Goal: Contribute content: Contribute content

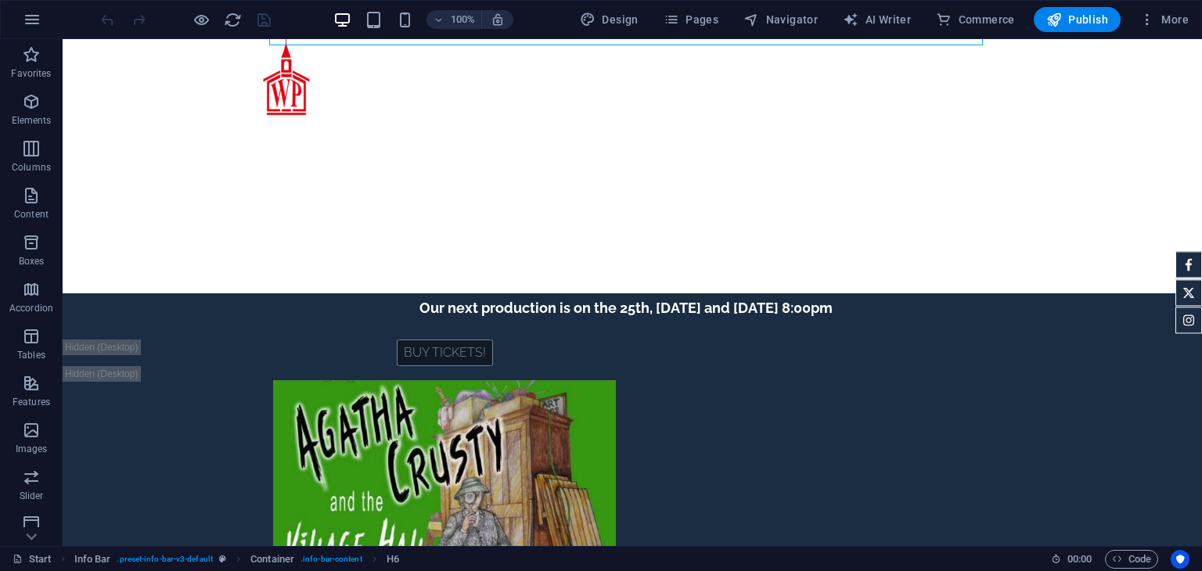
scroll to position [128, 0]
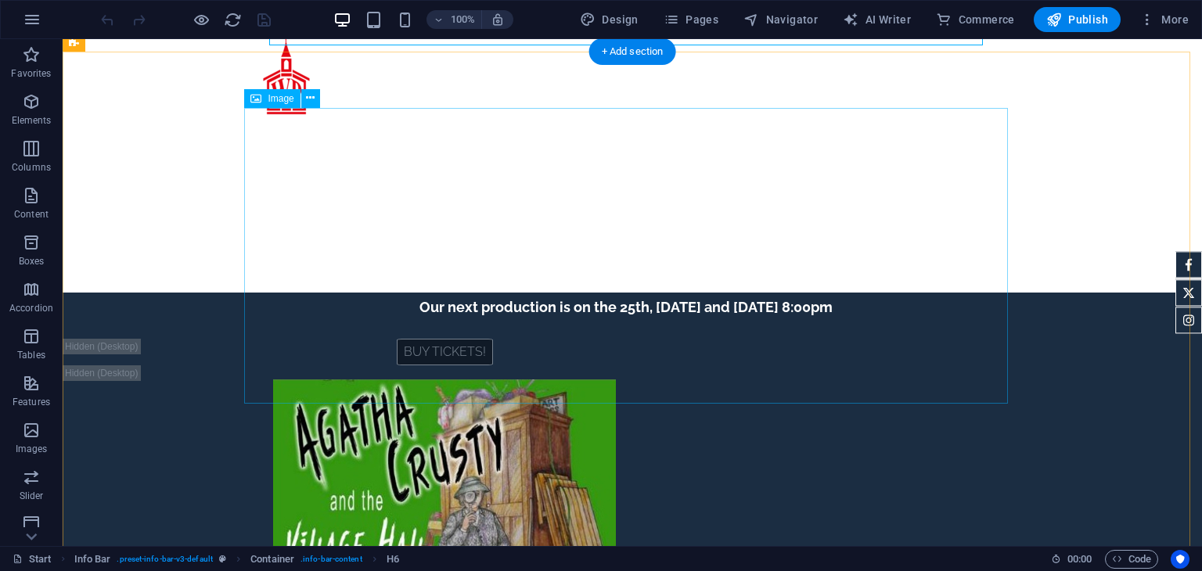
click at [703, 379] on figure at bounding box center [445, 527] width 764 height 296
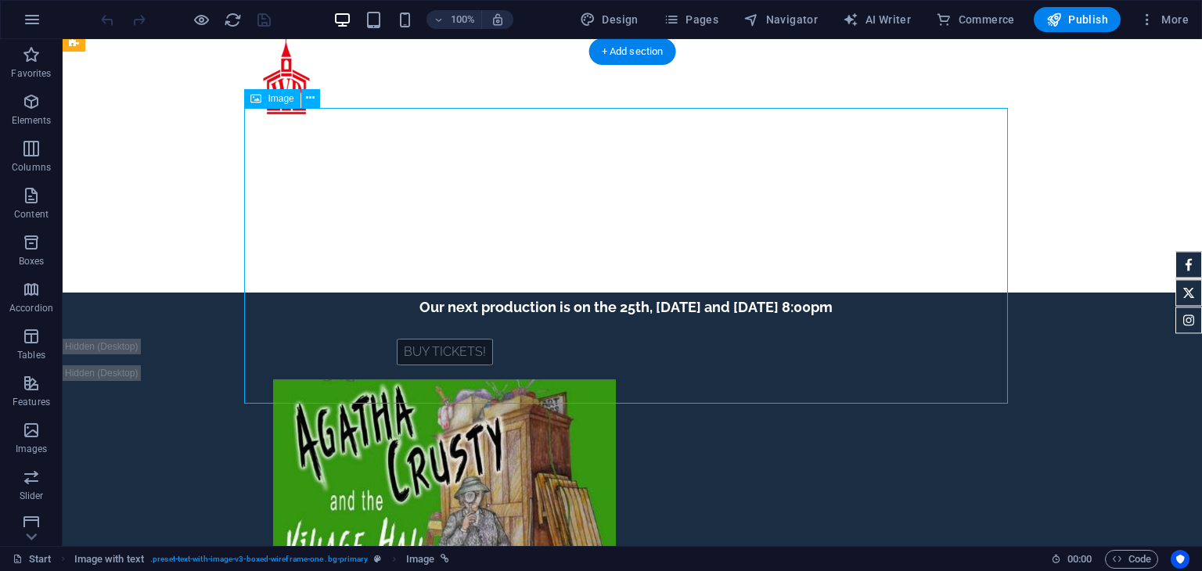
click at [703, 379] on figure at bounding box center [445, 527] width 764 height 296
select select "px"
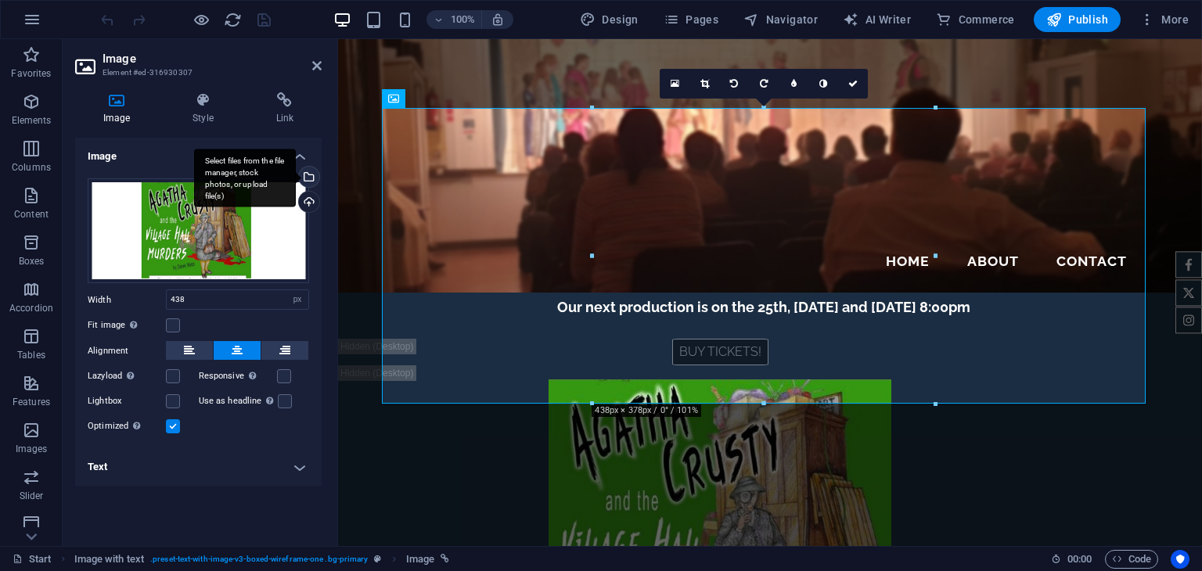
click at [315, 178] on div "Select files from the file manager, stock photos, or upload file(s)" at bounding box center [307, 178] width 23 height 23
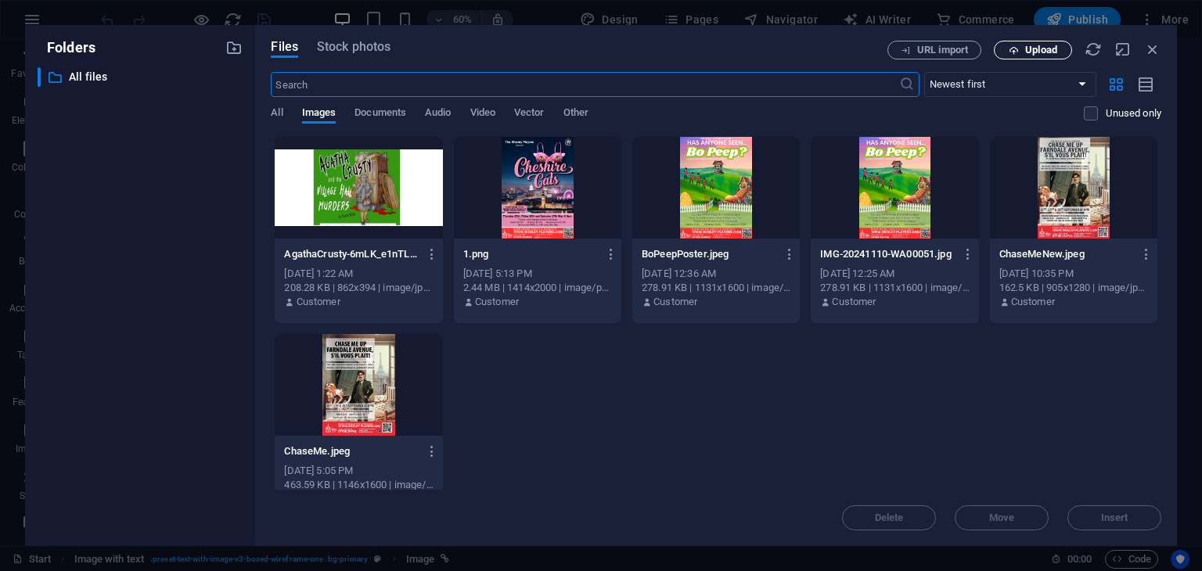
click at [1030, 55] on span "Upload" at bounding box center [1041, 49] width 32 height 9
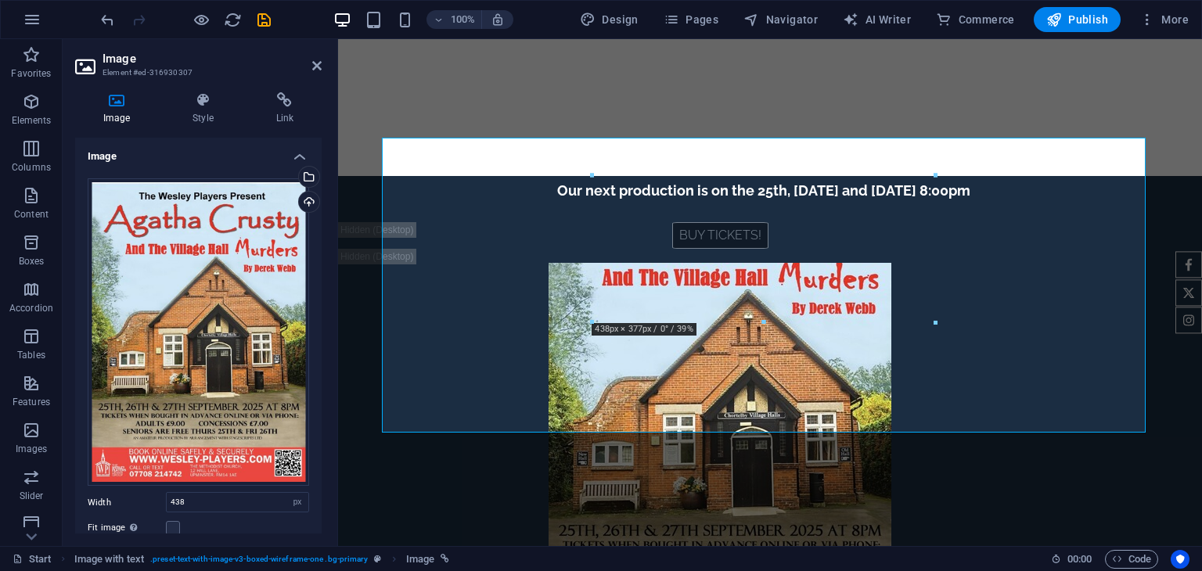
scroll to position [0, 0]
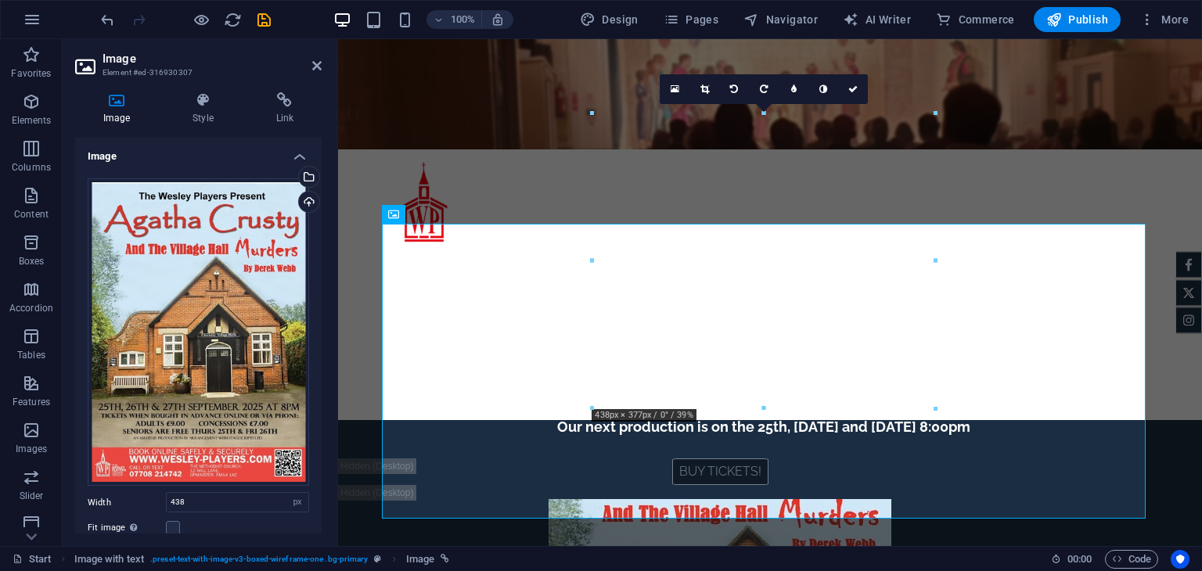
scroll to position [116, 0]
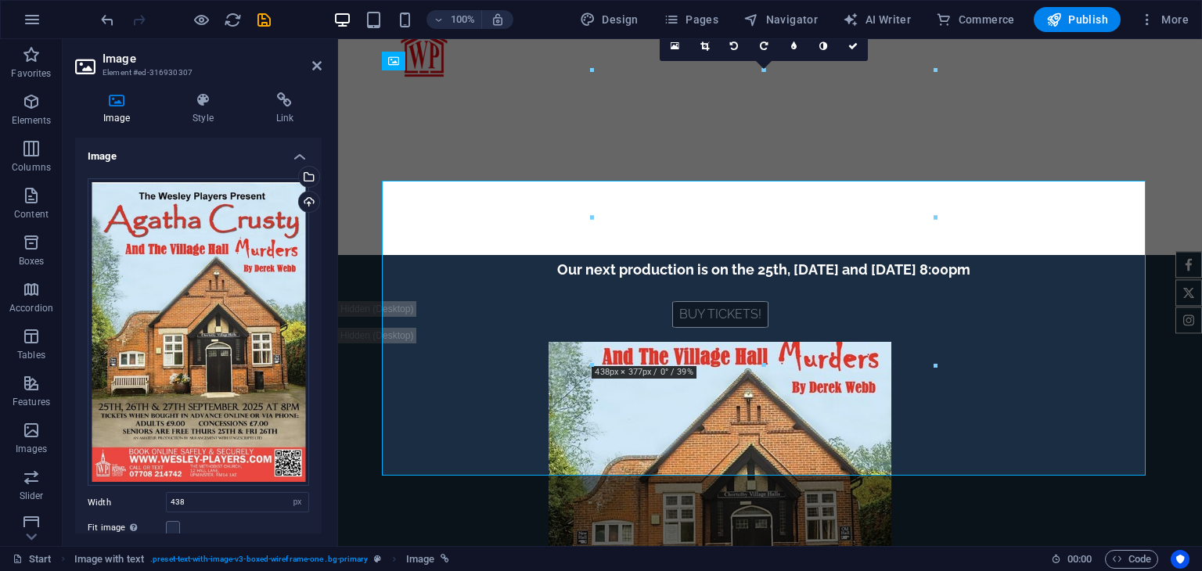
scroll to position [169, 0]
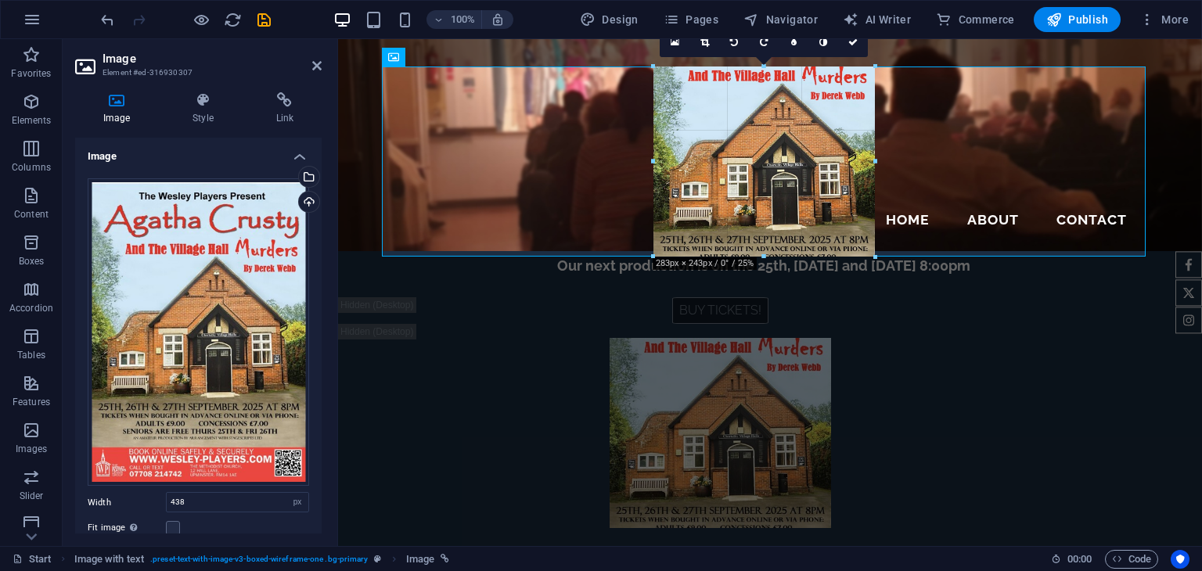
drag, startPoint x: 935, startPoint y: 362, endPoint x: 473, endPoint y: 140, distance: 513.0
type input "283"
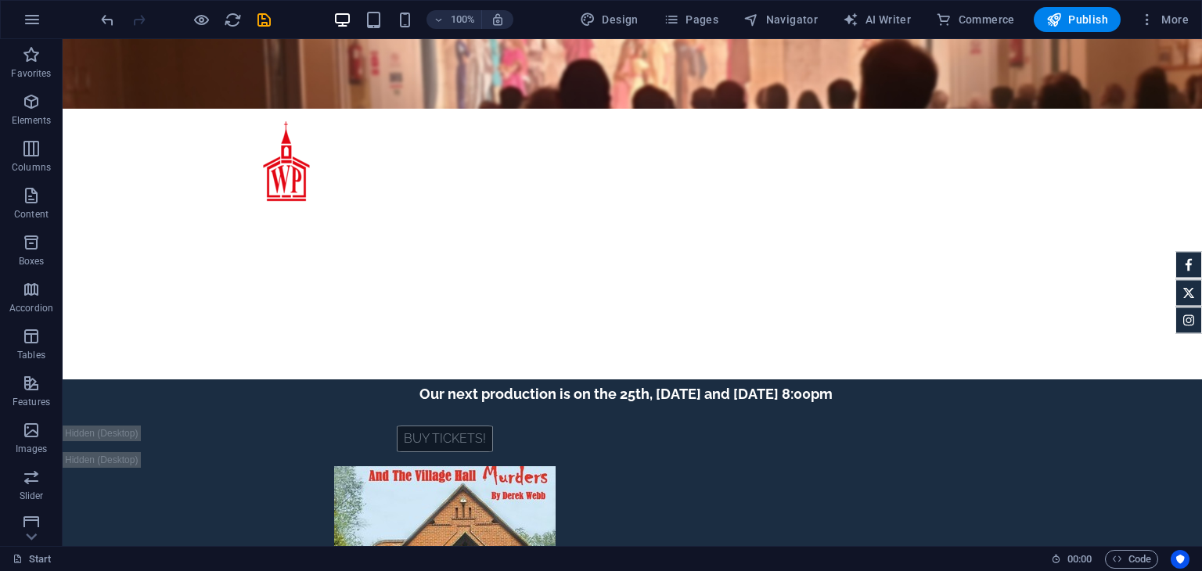
scroll to position [43, 0]
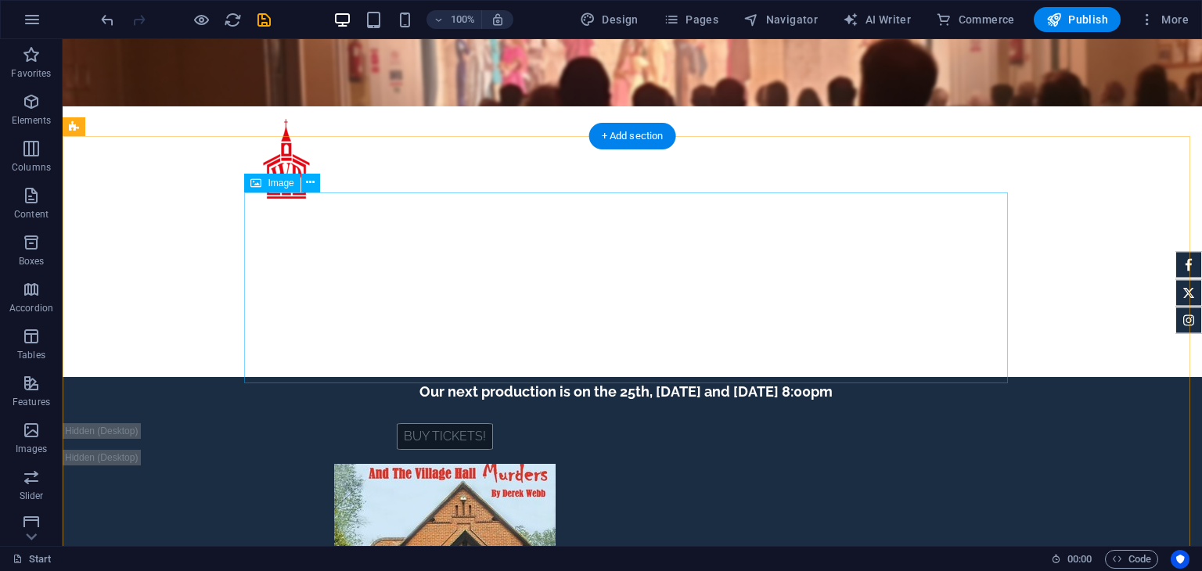
click at [685, 464] on figure at bounding box center [445, 559] width 764 height 191
click at [683, 464] on figure at bounding box center [445, 559] width 764 height 191
click at [689, 464] on figure at bounding box center [445, 559] width 764 height 191
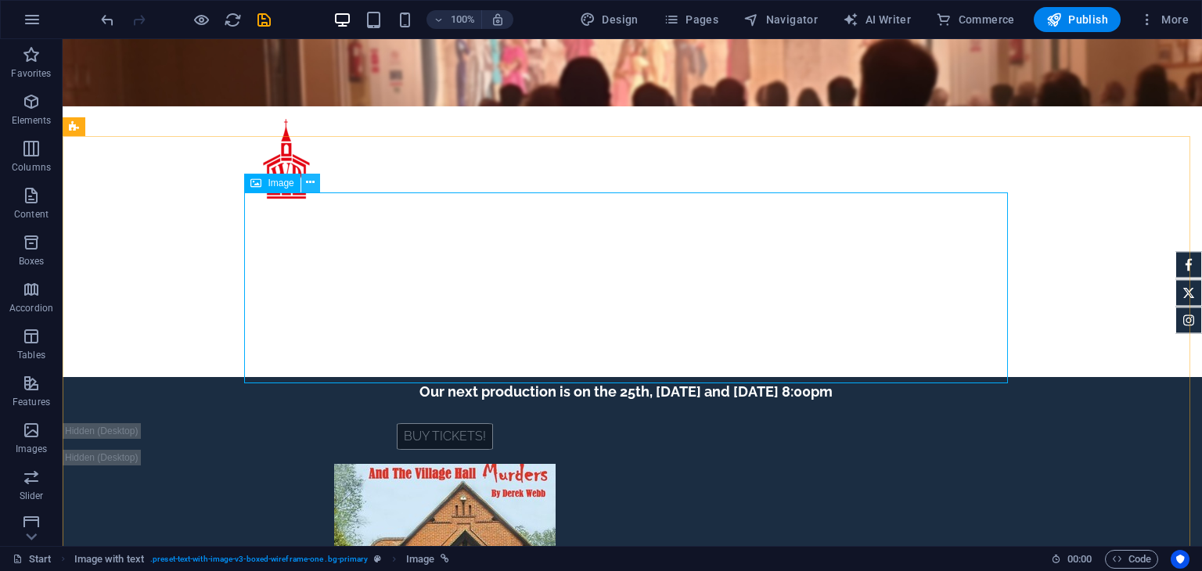
click at [308, 180] on icon at bounding box center [310, 182] width 9 height 16
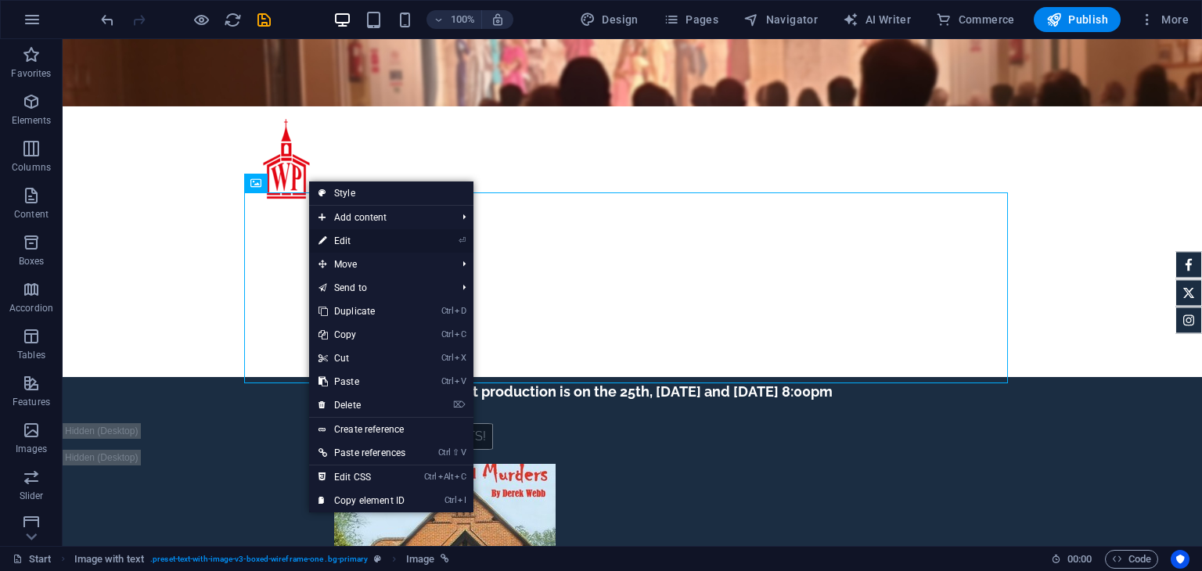
click at [359, 242] on link "⏎ Edit" at bounding box center [362, 240] width 106 height 23
select select "px"
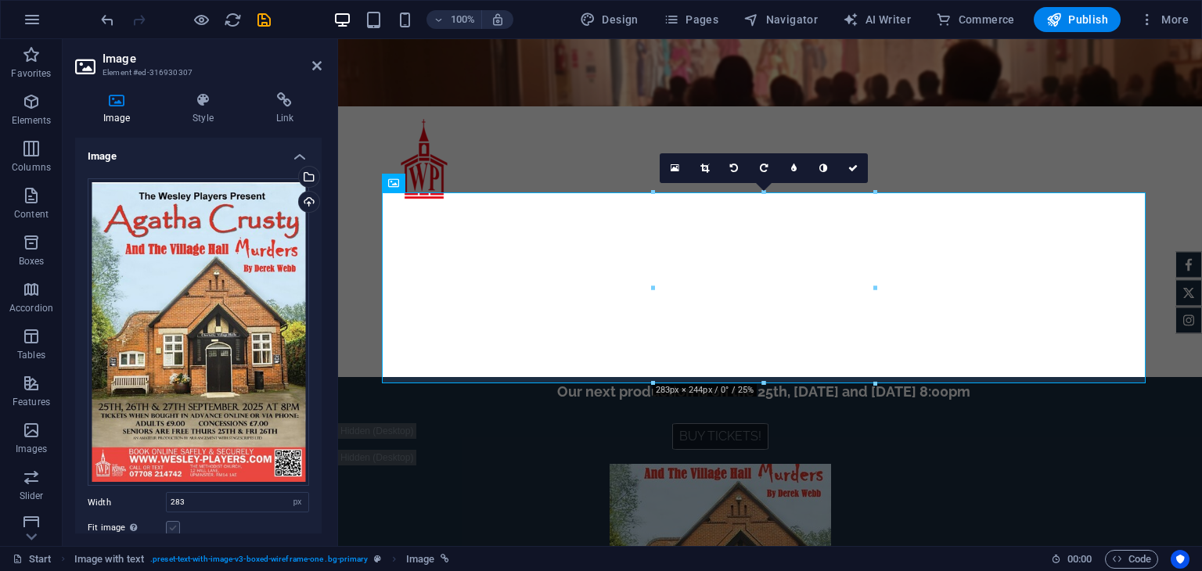
click at [173, 521] on label at bounding box center [173, 528] width 14 height 14
click at [0, 0] on input "Fit image Automatically fit image to a fixed width and height" at bounding box center [0, 0] width 0 height 0
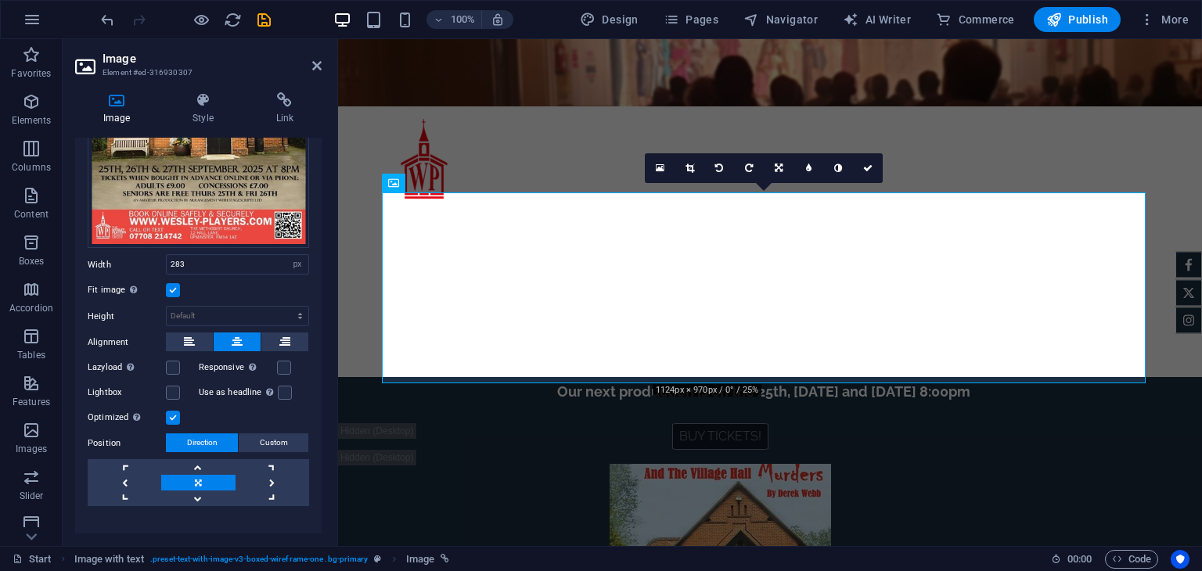
scroll to position [256, 0]
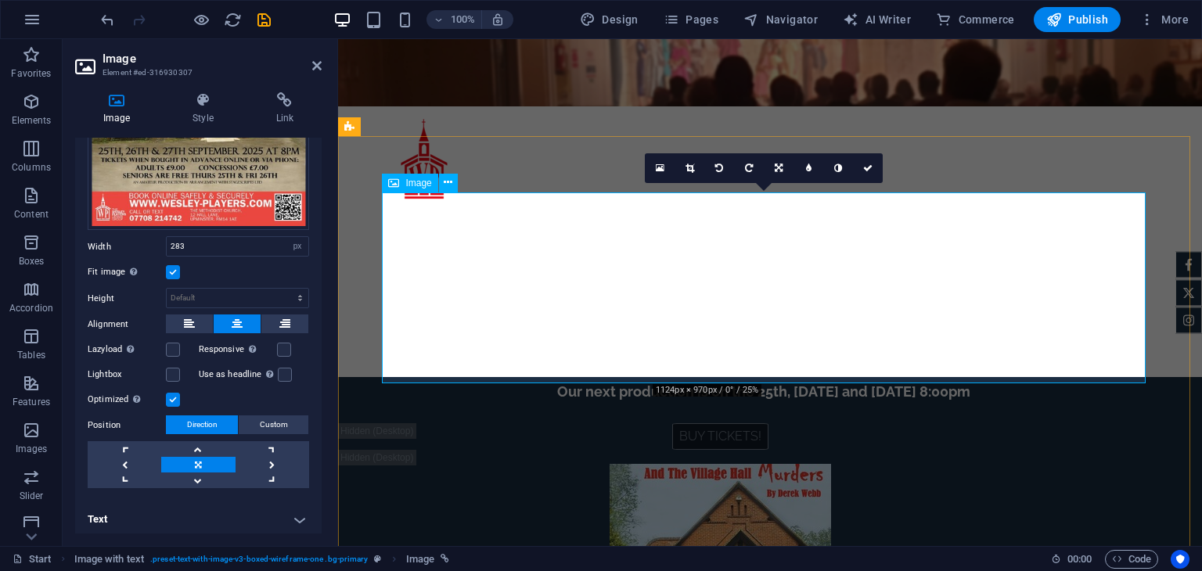
click at [713, 464] on figure at bounding box center [720, 559] width 764 height 191
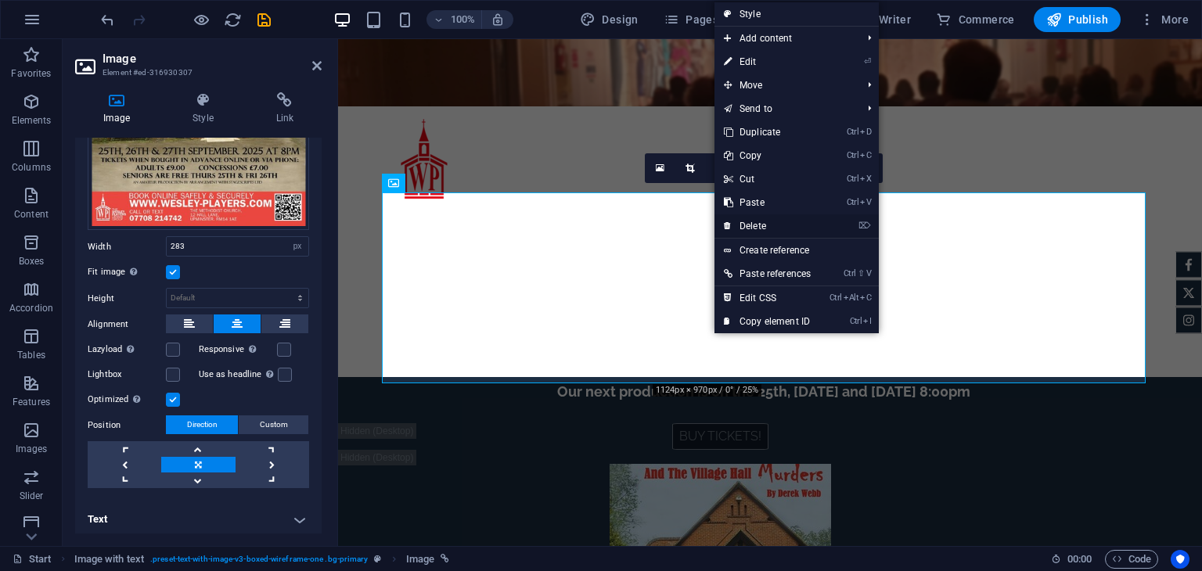
click at [754, 216] on link "⌦ Delete" at bounding box center [767, 225] width 106 height 23
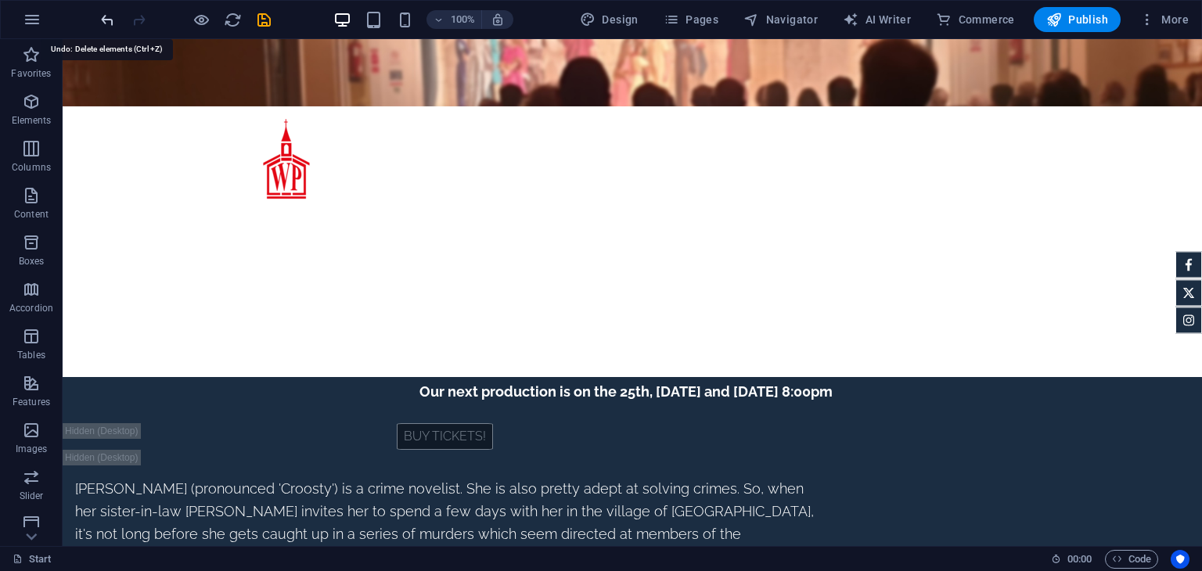
click at [102, 23] on icon "undo" at bounding box center [108, 20] width 18 height 18
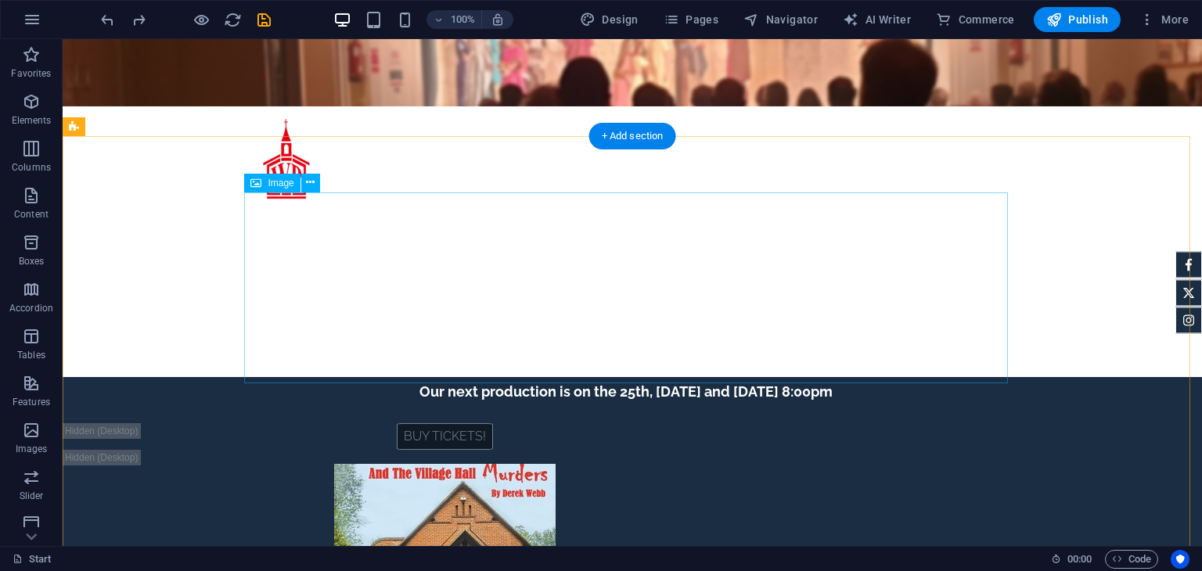
click at [579, 464] on figure at bounding box center [445, 559] width 764 height 191
select select "px"
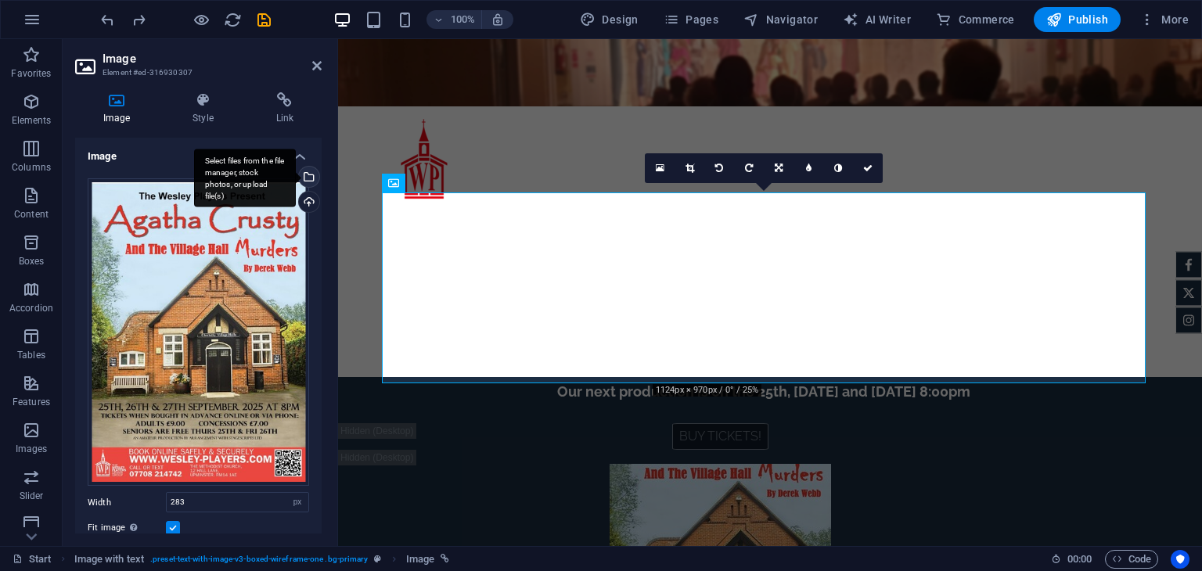
click at [306, 172] on div "Select files from the file manager, stock photos, or upload file(s)" at bounding box center [307, 178] width 23 height 23
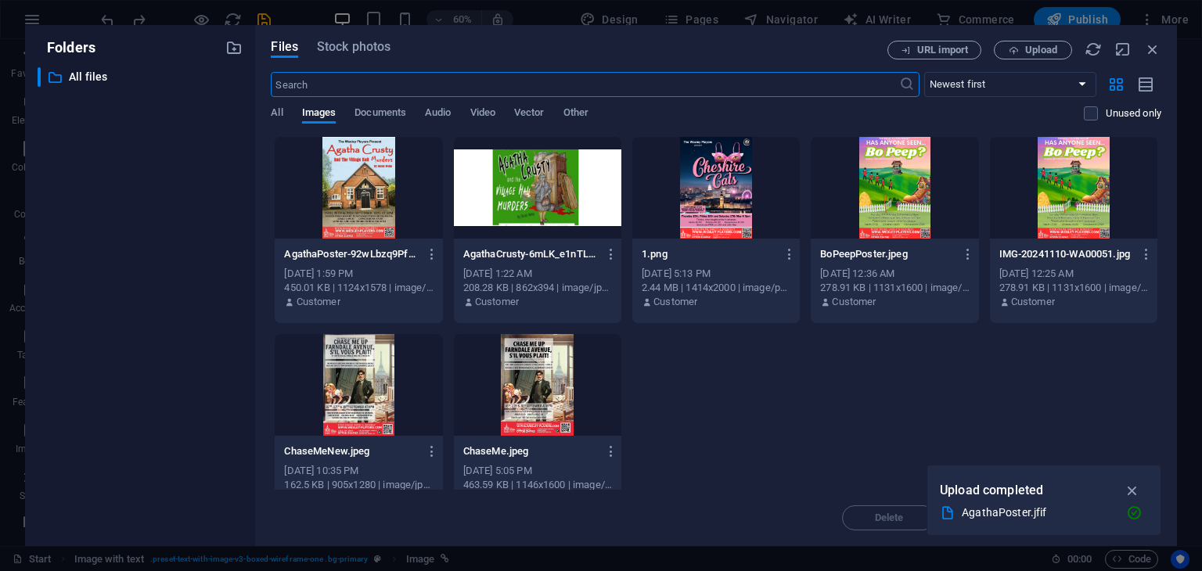
click at [354, 177] on div at bounding box center [358, 188] width 167 height 102
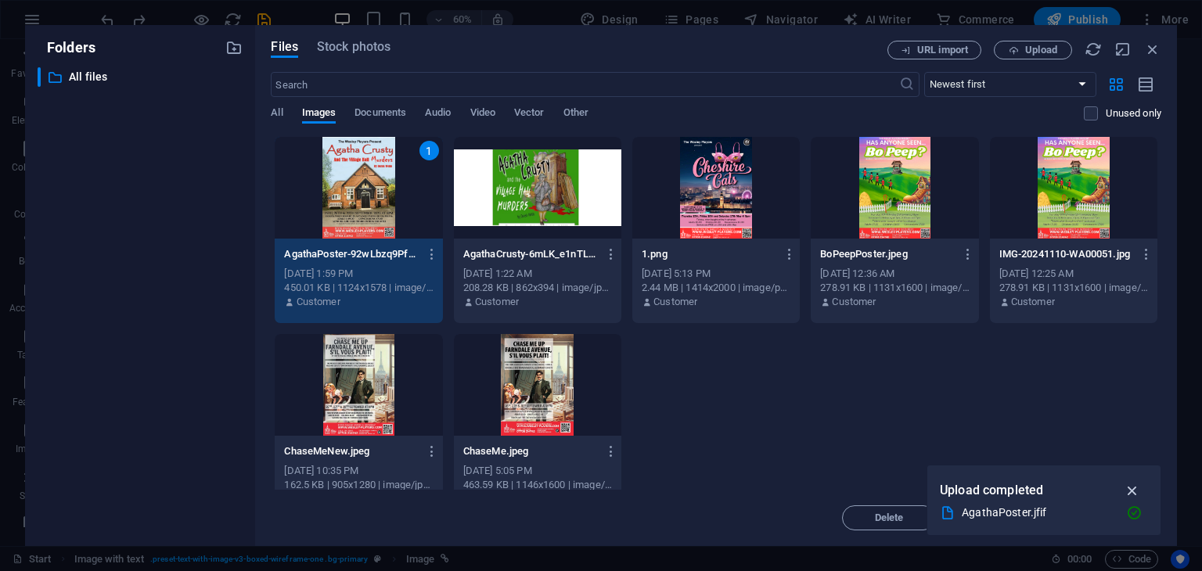
click at [1128, 483] on icon "button" at bounding box center [1133, 490] width 18 height 17
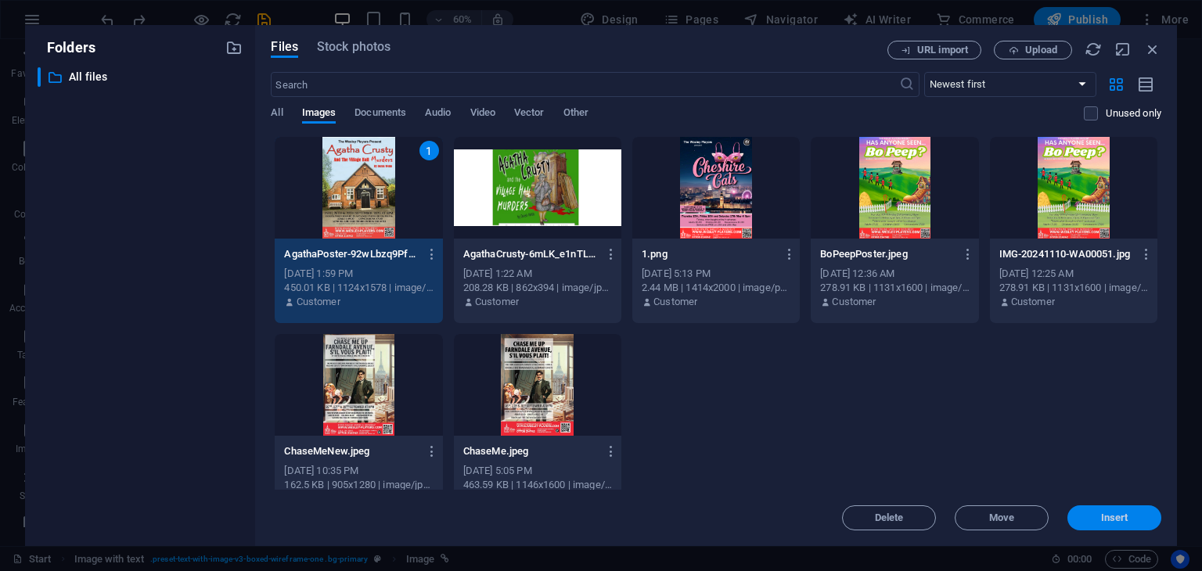
click at [1102, 515] on span "Insert" at bounding box center [1114, 517] width 27 height 9
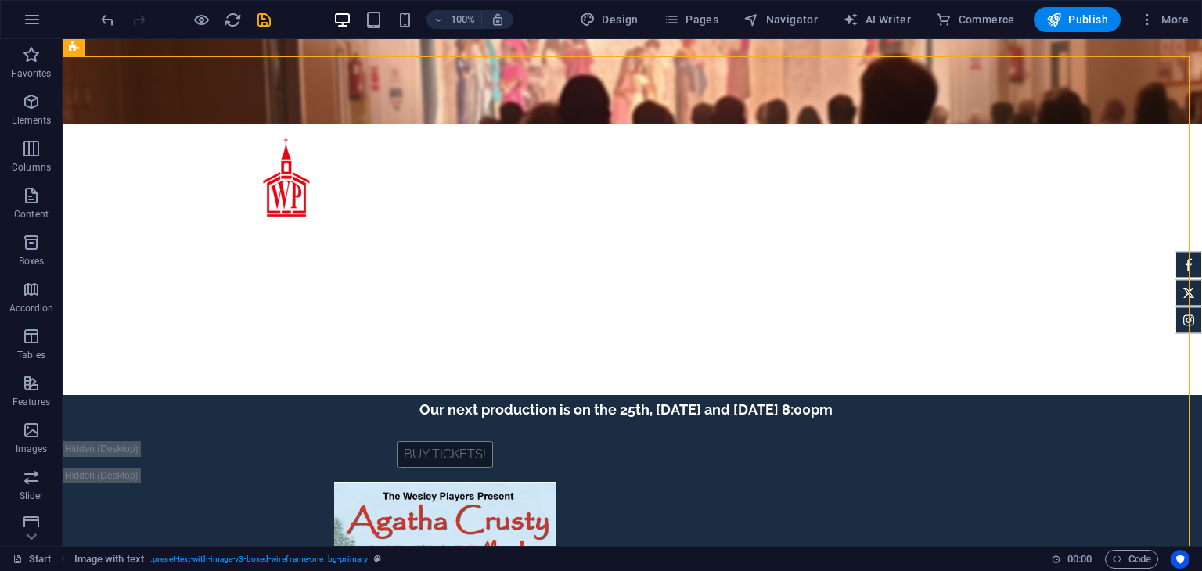
scroll to position [0, 0]
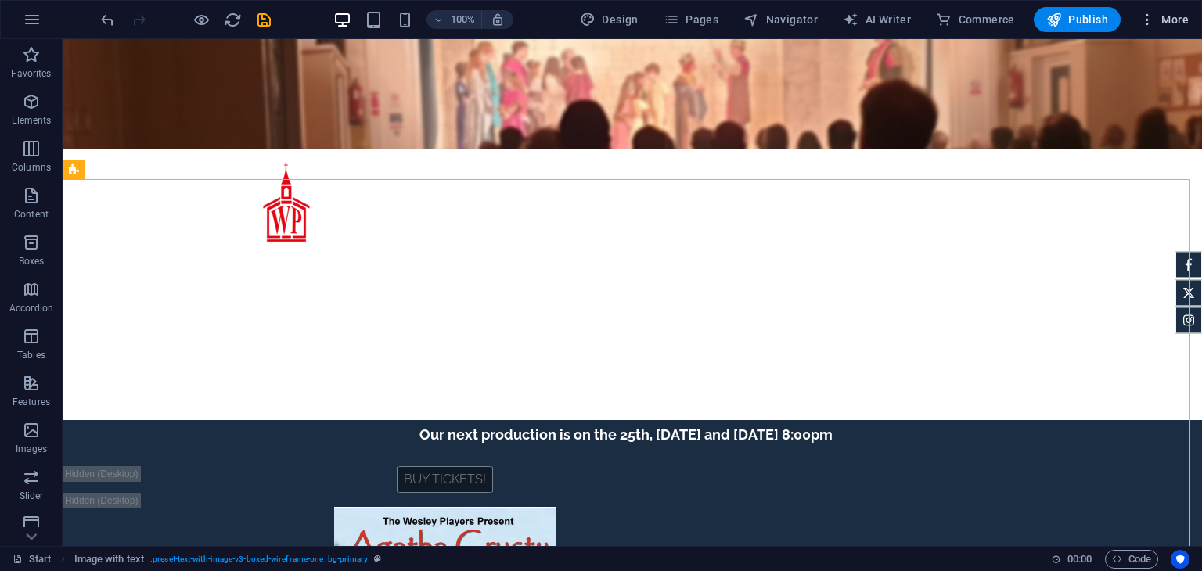
click at [1190, 31] on button "More" at bounding box center [1164, 19] width 62 height 25
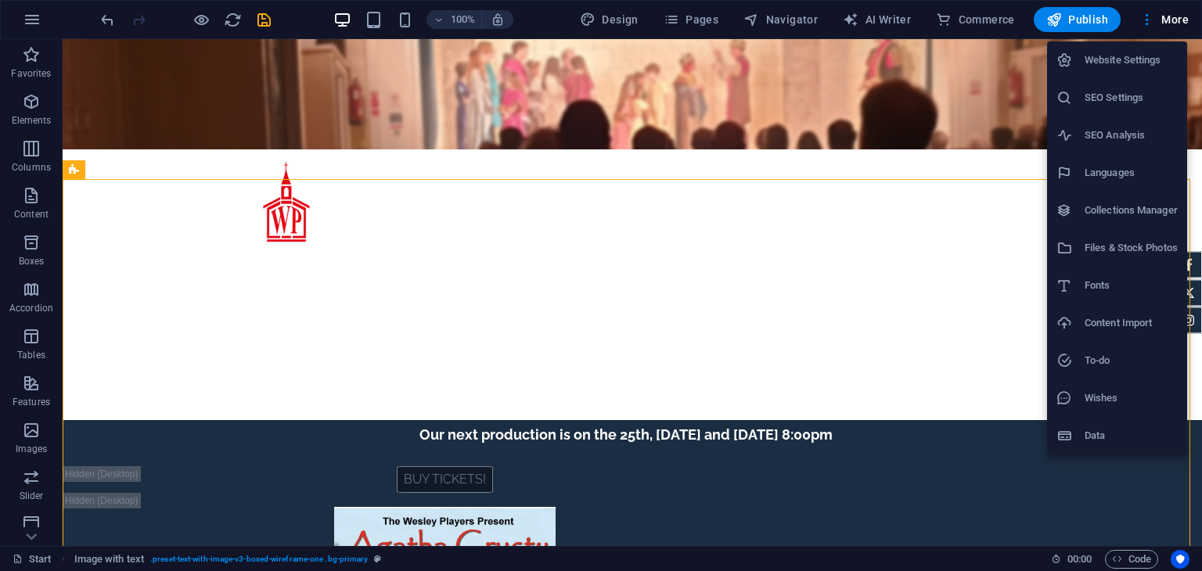
click at [200, 16] on div at bounding box center [601, 285] width 1202 height 571
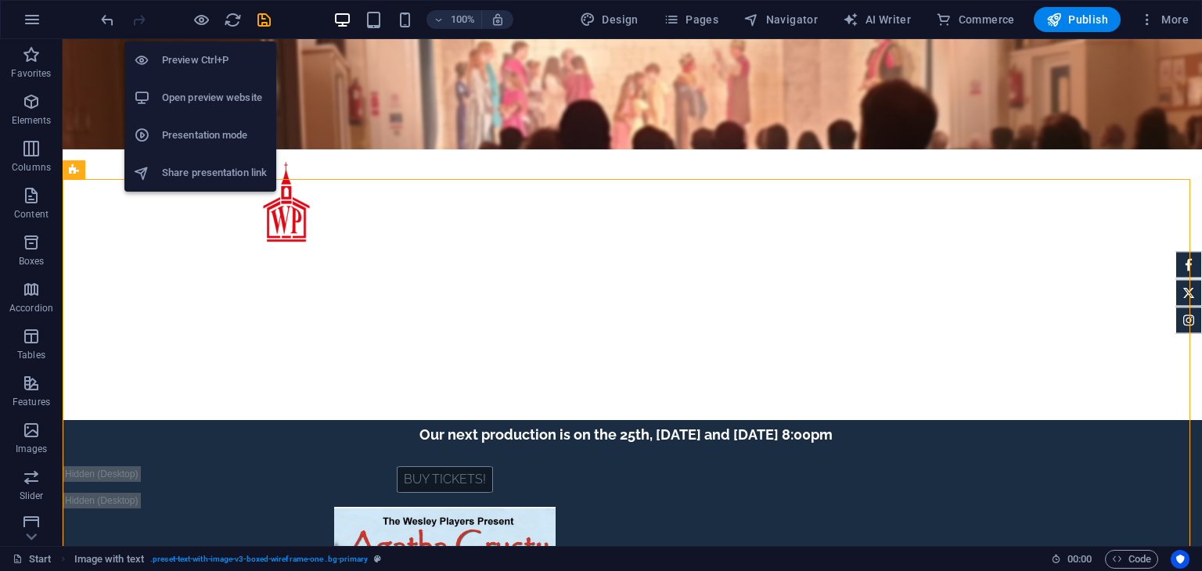
click at [191, 59] on h6 "Preview Ctrl+P" at bounding box center [214, 60] width 105 height 19
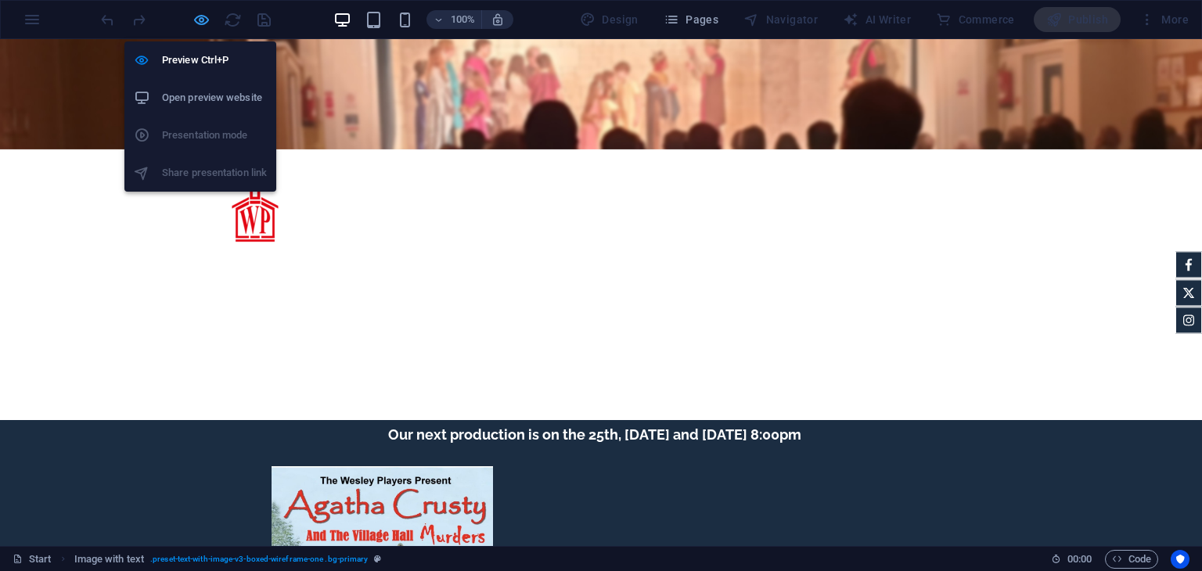
click at [203, 24] on icon "button" at bounding box center [201, 20] width 18 height 18
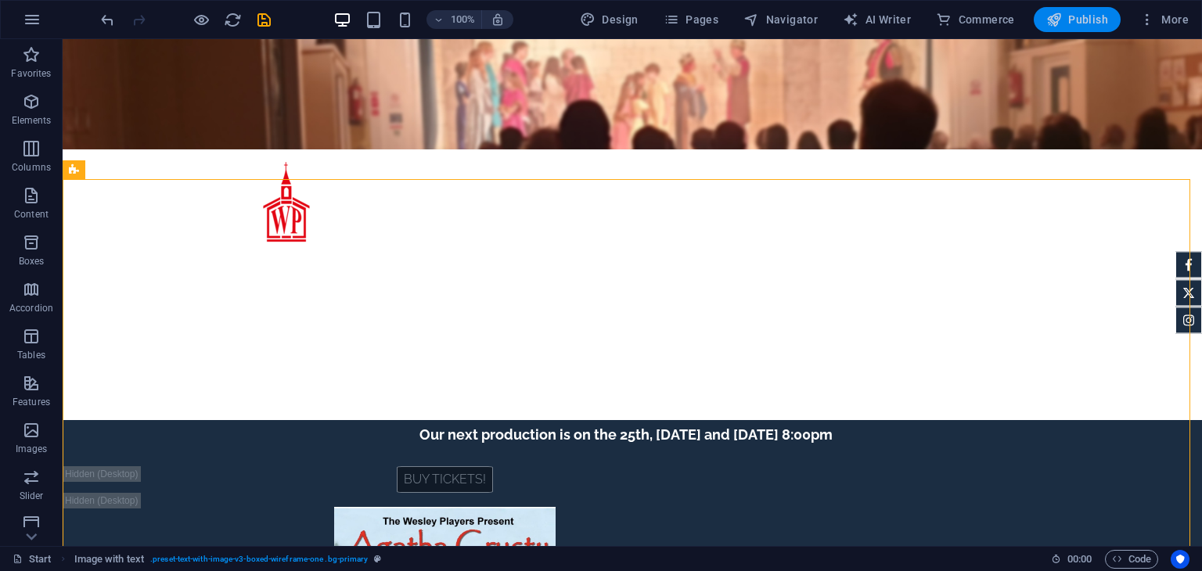
click at [1055, 16] on icon "button" at bounding box center [1054, 20] width 16 height 16
